Goal: Check status: Check status

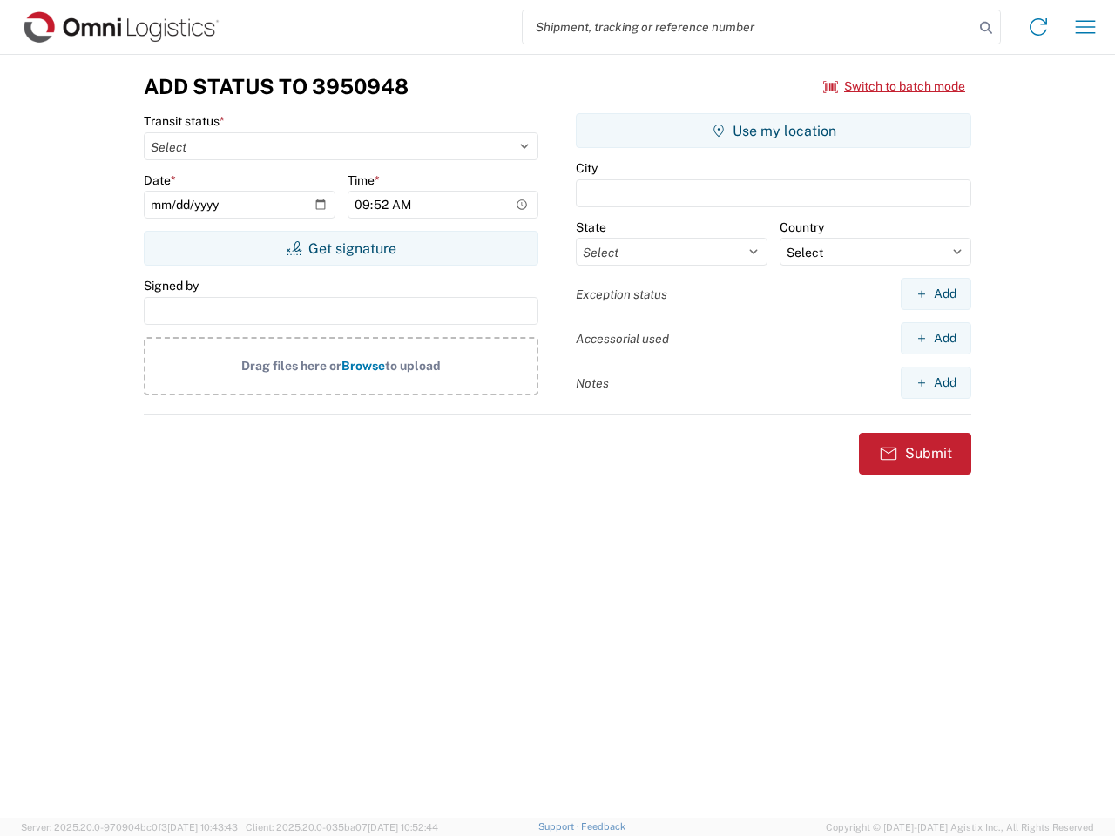
click at [748, 27] on input "search" at bounding box center [747, 26] width 451 height 33
click at [986, 28] on icon at bounding box center [985, 28] width 24 height 24
click at [1038, 27] on icon at bounding box center [1038, 27] width 28 height 28
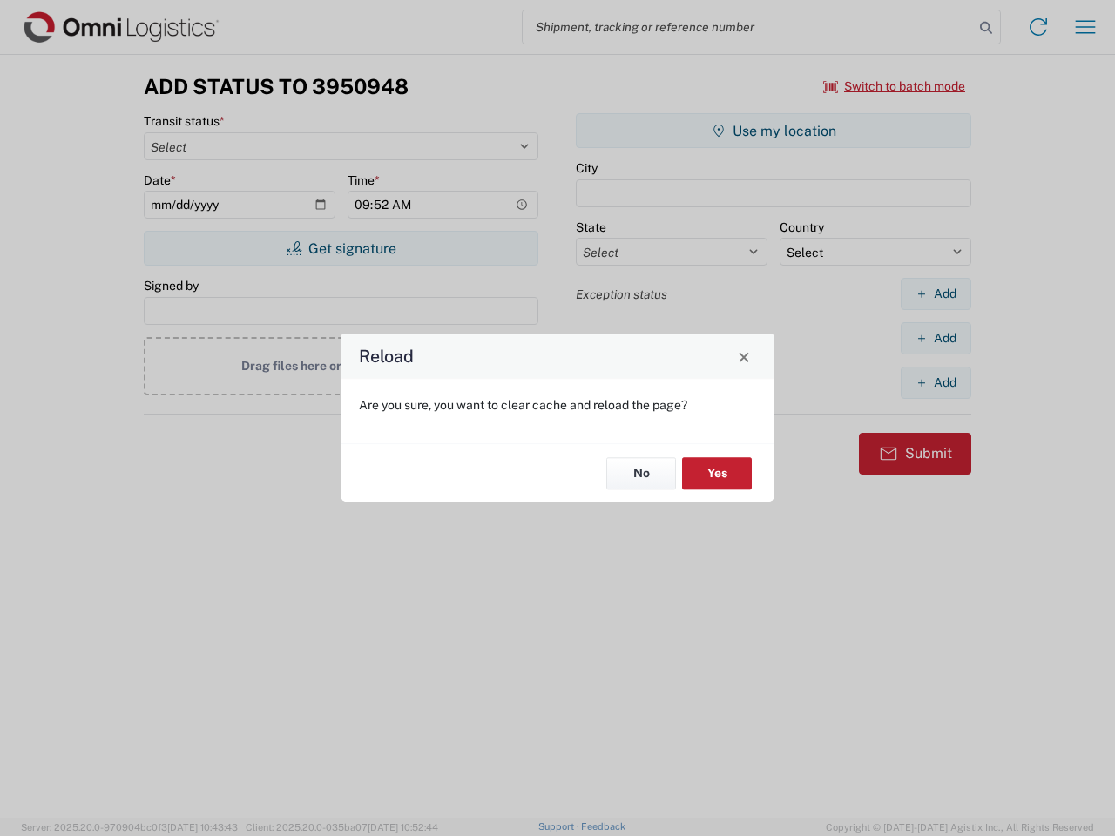
click at [1085, 27] on div "Reload Are you sure, you want to clear cache and reload the page? No Yes" at bounding box center [557, 418] width 1115 height 836
click at [894, 86] on div "Reload Are you sure, you want to clear cache and reload the page? No Yes" at bounding box center [557, 418] width 1115 height 836
click at [340, 248] on div "Reload Are you sure, you want to clear cache and reload the page? No Yes" at bounding box center [557, 418] width 1115 height 836
click at [773, 131] on div "Reload Are you sure, you want to clear cache and reload the page? No Yes" at bounding box center [557, 418] width 1115 height 836
click at [935, 293] on div "Reload Are you sure, you want to clear cache and reload the page? No Yes" at bounding box center [557, 418] width 1115 height 836
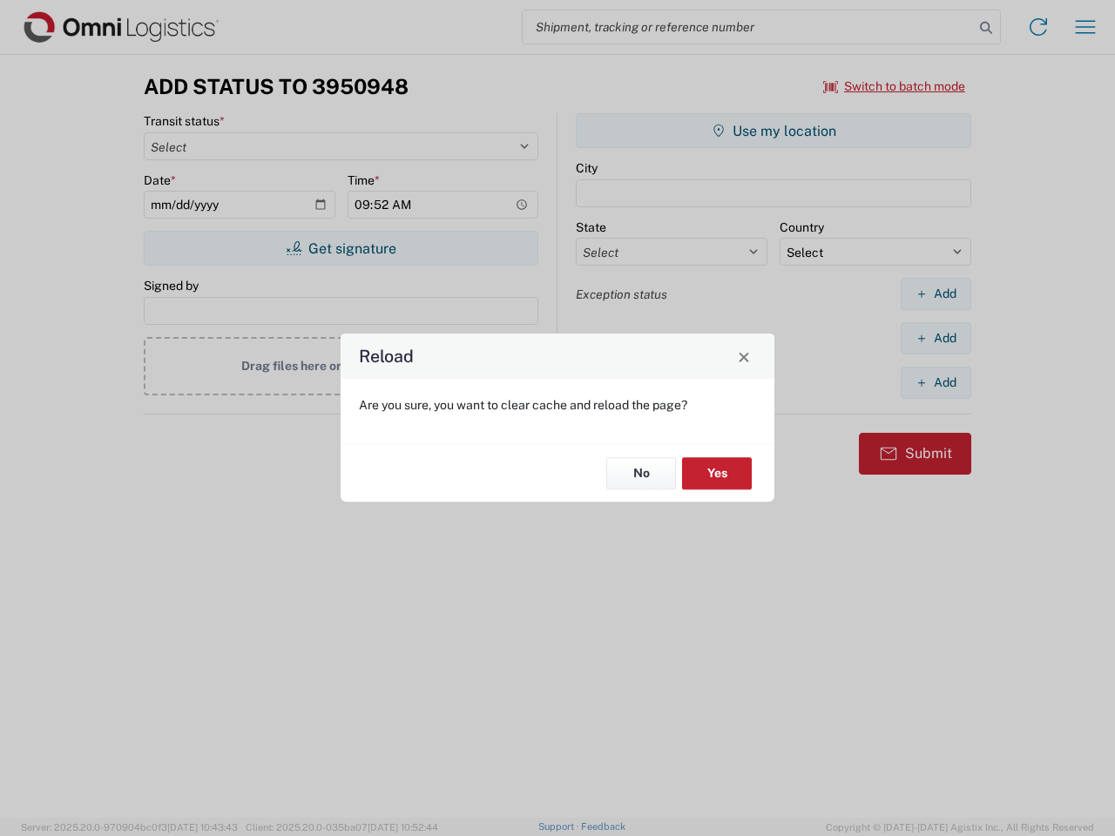
click at [935, 338] on div "Reload Are you sure, you want to clear cache and reload the page? No Yes" at bounding box center [557, 418] width 1115 height 836
click at [935, 382] on div "Reload Are you sure, you want to clear cache and reload the page? No Yes" at bounding box center [557, 418] width 1115 height 836
